Goal: Information Seeking & Learning: Learn about a topic

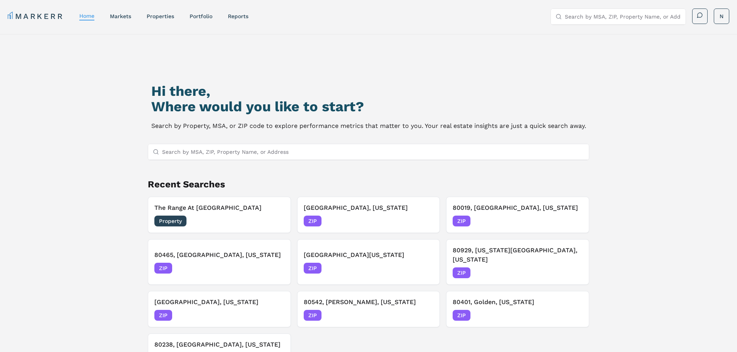
click at [234, 153] on input "Search by MSA, ZIP, Property Name, or Address" at bounding box center [373, 151] width 422 height 15
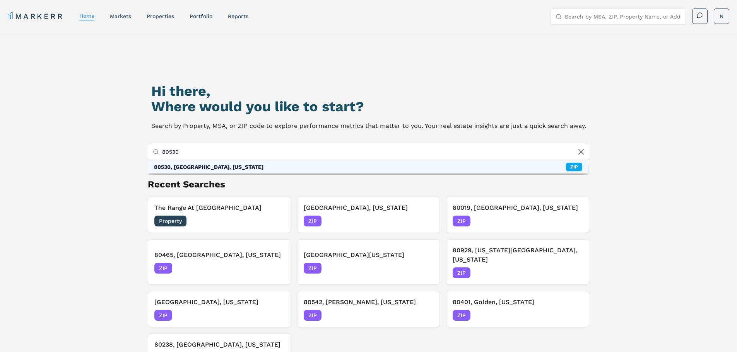
type input "80530"
click at [227, 166] on div "80530, Frederick, Colorado ZIP" at bounding box center [368, 166] width 441 height 13
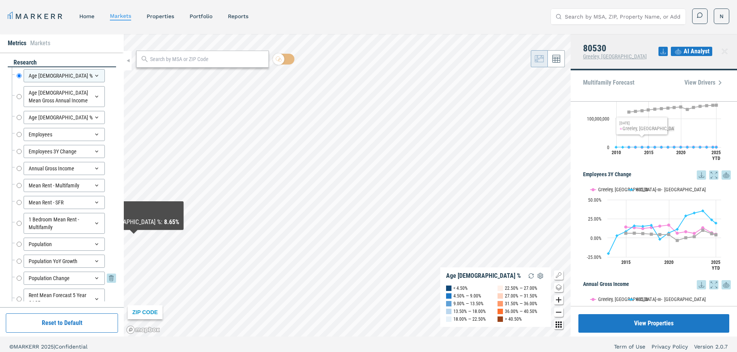
scroll to position [132, 0]
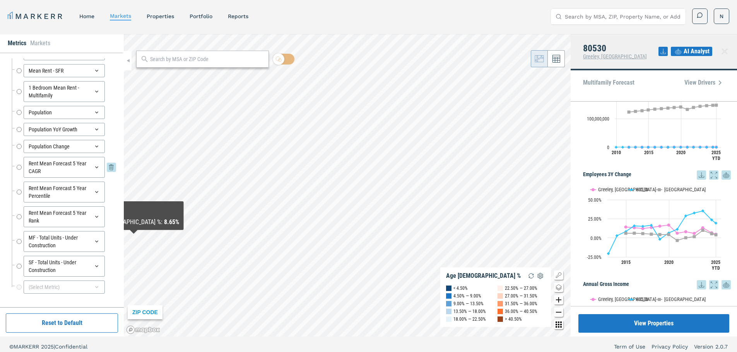
click at [18, 165] on input "Rent Mean Forecast 5 Year CAGR" at bounding box center [19, 167] width 5 height 21
radio input "false"
radio input "true"
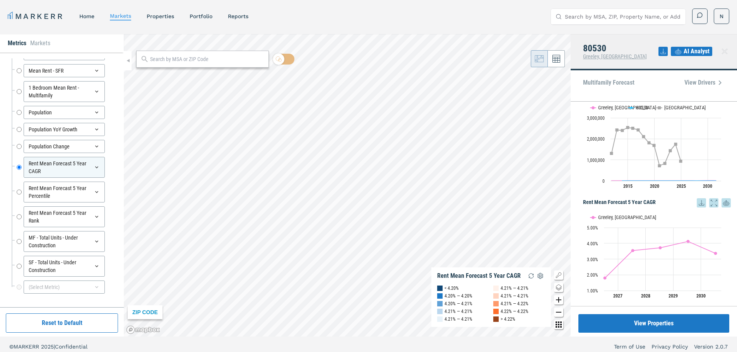
scroll to position [1005, 0]
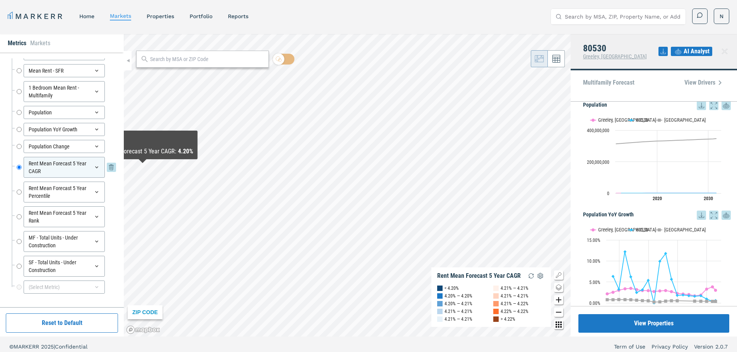
click at [17, 167] on input "Rent Mean Forecast 5 Year CAGR" at bounding box center [19, 167] width 5 height 21
click at [39, 167] on div "Rent Mean Forecast 5 Year CAGR" at bounding box center [64, 167] width 81 height 21
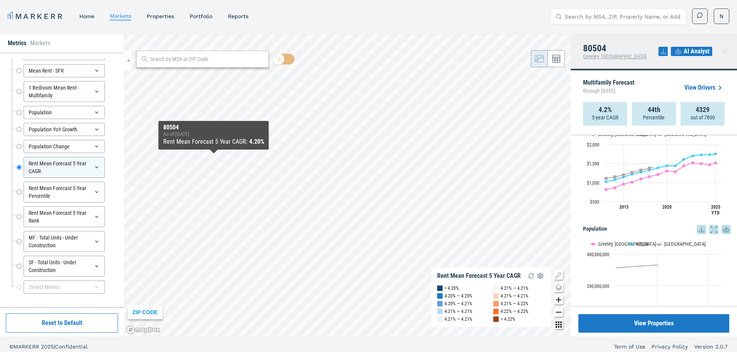
scroll to position [1096, 0]
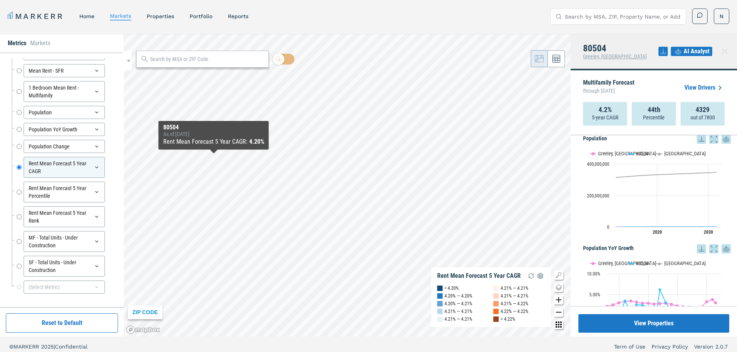
click at [611, 116] on p "5-year CAGR" at bounding box center [605, 118] width 26 height 8
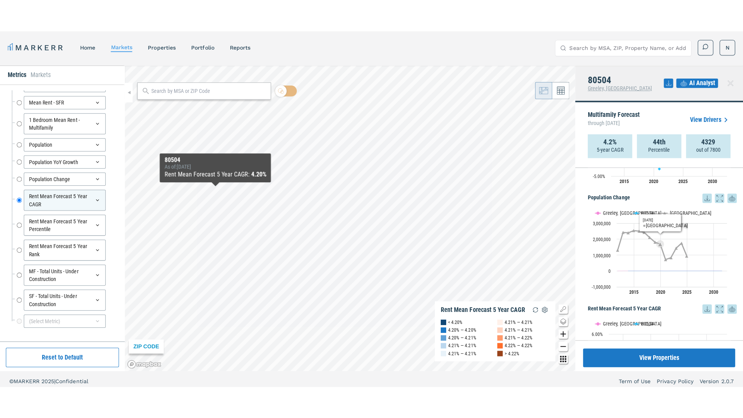
scroll to position [1367, 0]
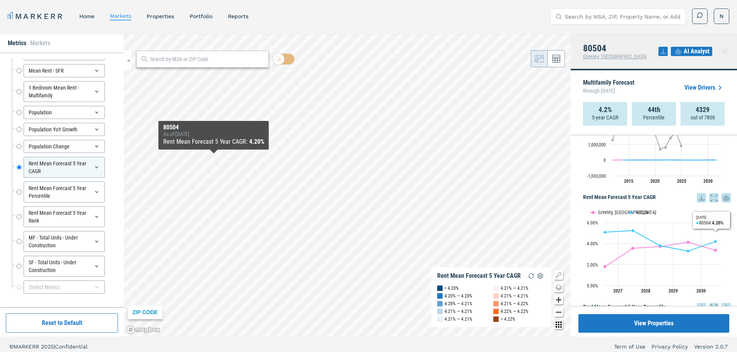
click at [709, 193] on icon at bounding box center [713, 197] width 9 height 9
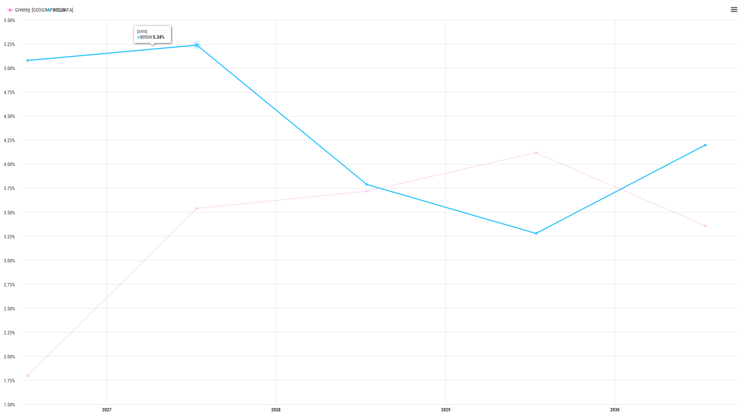
drag, startPoint x: 530, startPoint y: 10, endPoint x: 200, endPoint y: 65, distance: 334.3
click at [200, 65] on rect "Interactive chart" at bounding box center [371, 209] width 743 height 418
drag, startPoint x: 236, startPoint y: 2, endPoint x: 230, endPoint y: 28, distance: 26.7
click at [230, 28] on rect "Interactive chart" at bounding box center [371, 209] width 743 height 418
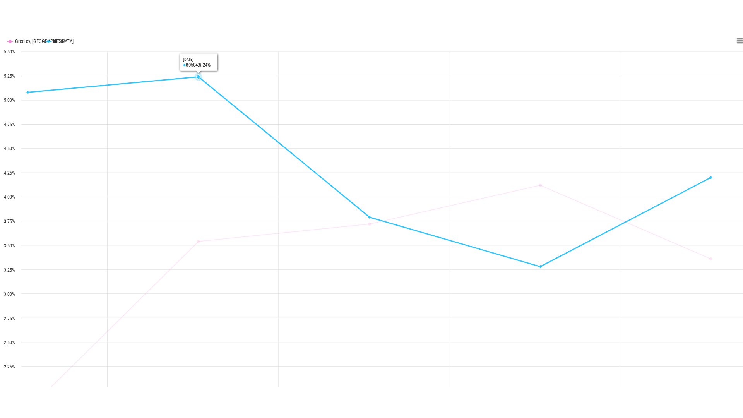
scroll to position [132, 0]
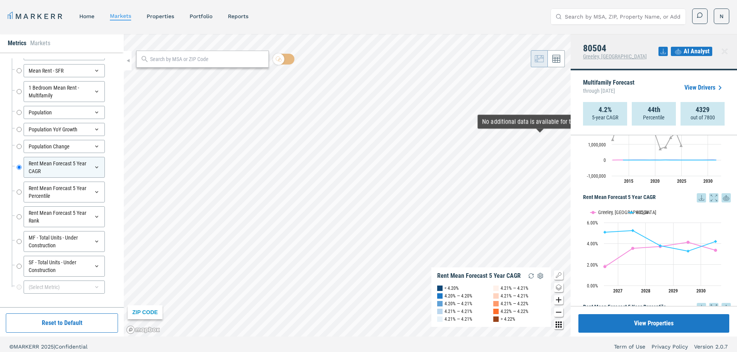
click at [709, 193] on icon at bounding box center [713, 197] width 9 height 9
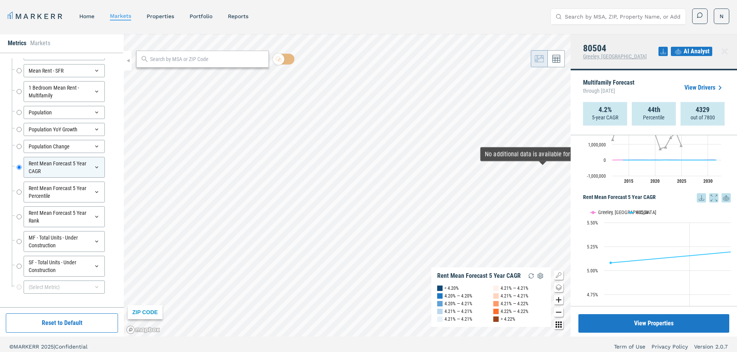
scroll to position [67, 0]
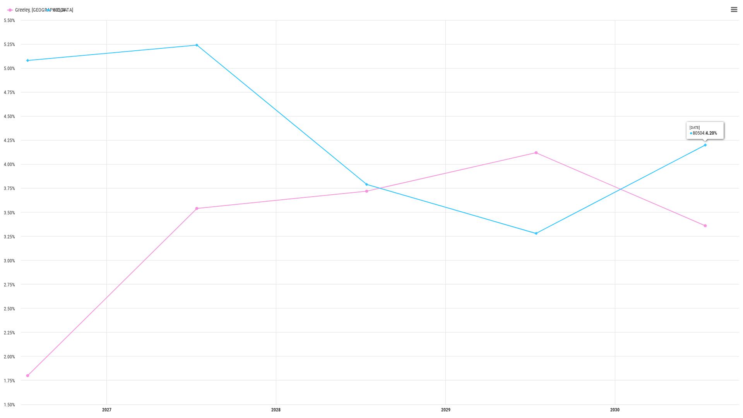
click at [644, 3] on rect "Interactive chart" at bounding box center [371, 209] width 743 height 418
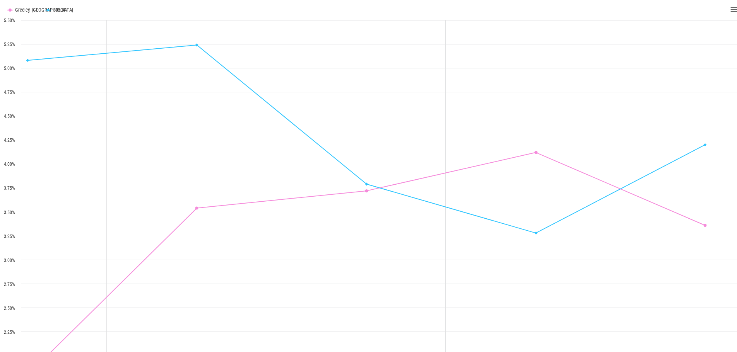
scroll to position [132, 0]
